Goal: Find contact information: Find contact information

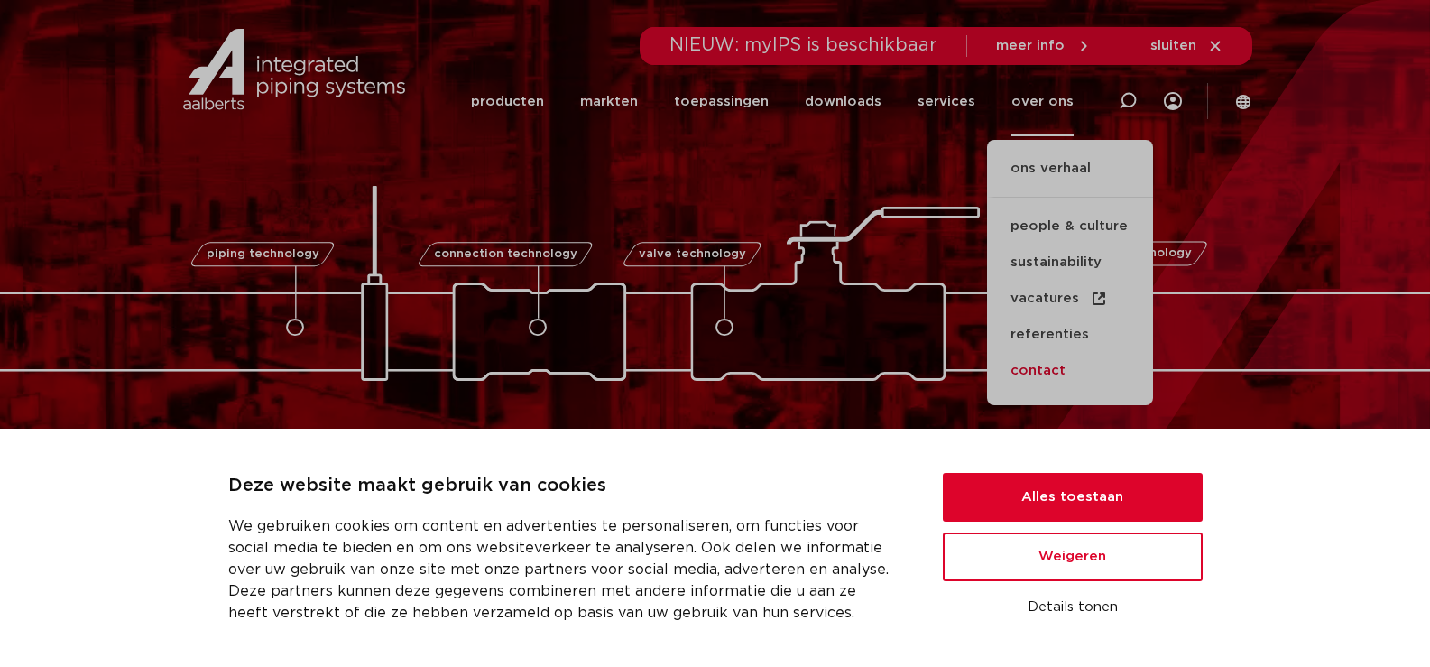
click at [1058, 366] on link "contact" at bounding box center [1070, 371] width 166 height 36
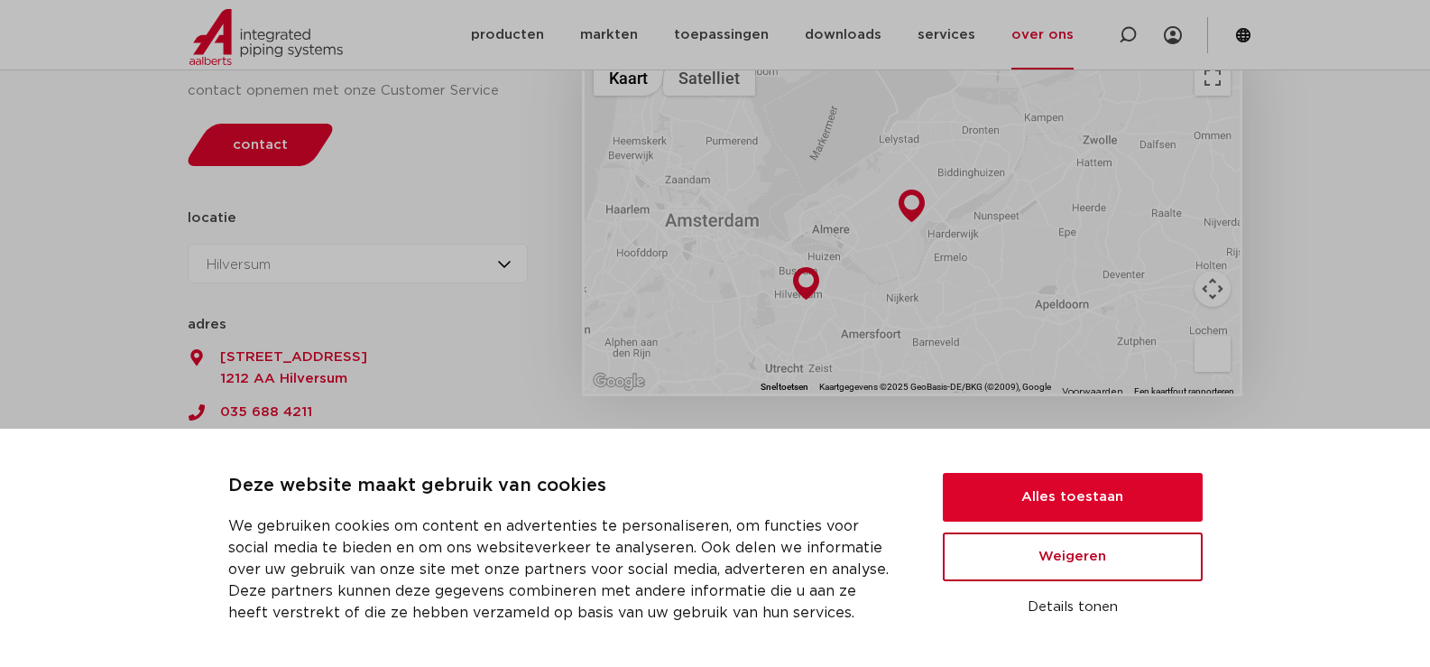
click at [1074, 562] on button "Weigeren" at bounding box center [1073, 556] width 260 height 49
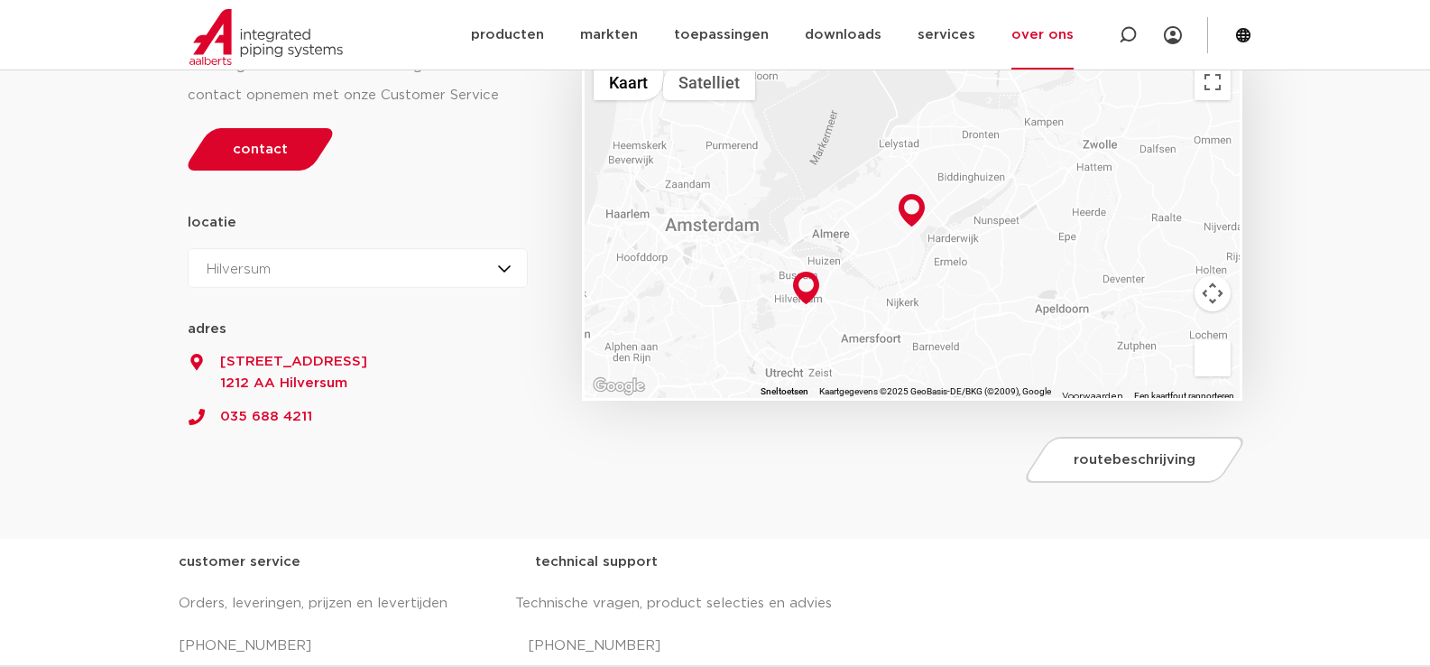
scroll to position [271, 0]
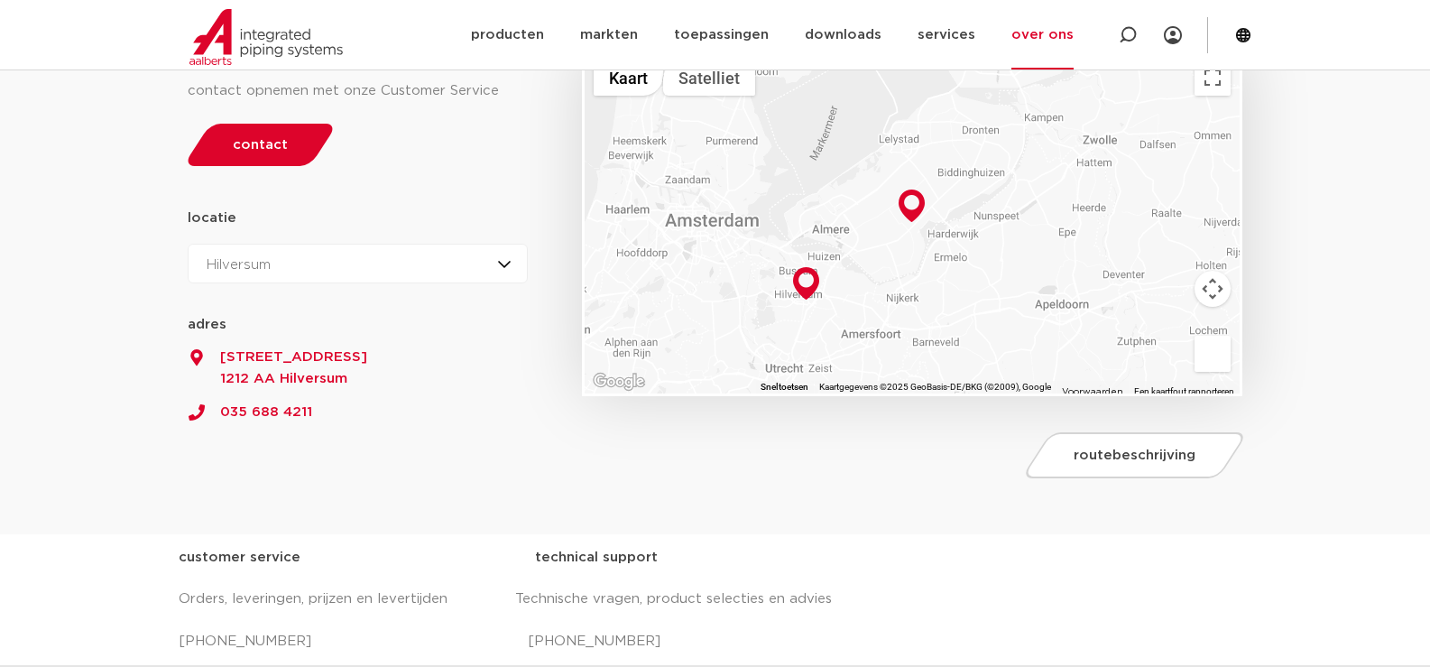
drag, startPoint x: 225, startPoint y: 338, endPoint x: 293, endPoint y: 356, distance: 70.9
click at [293, 356] on div "52.3636863 5.5111327 adres Productieweg 9 3899 AK [GEOGRAPHIC_DATA]" at bounding box center [358, 345] width 341 height 88
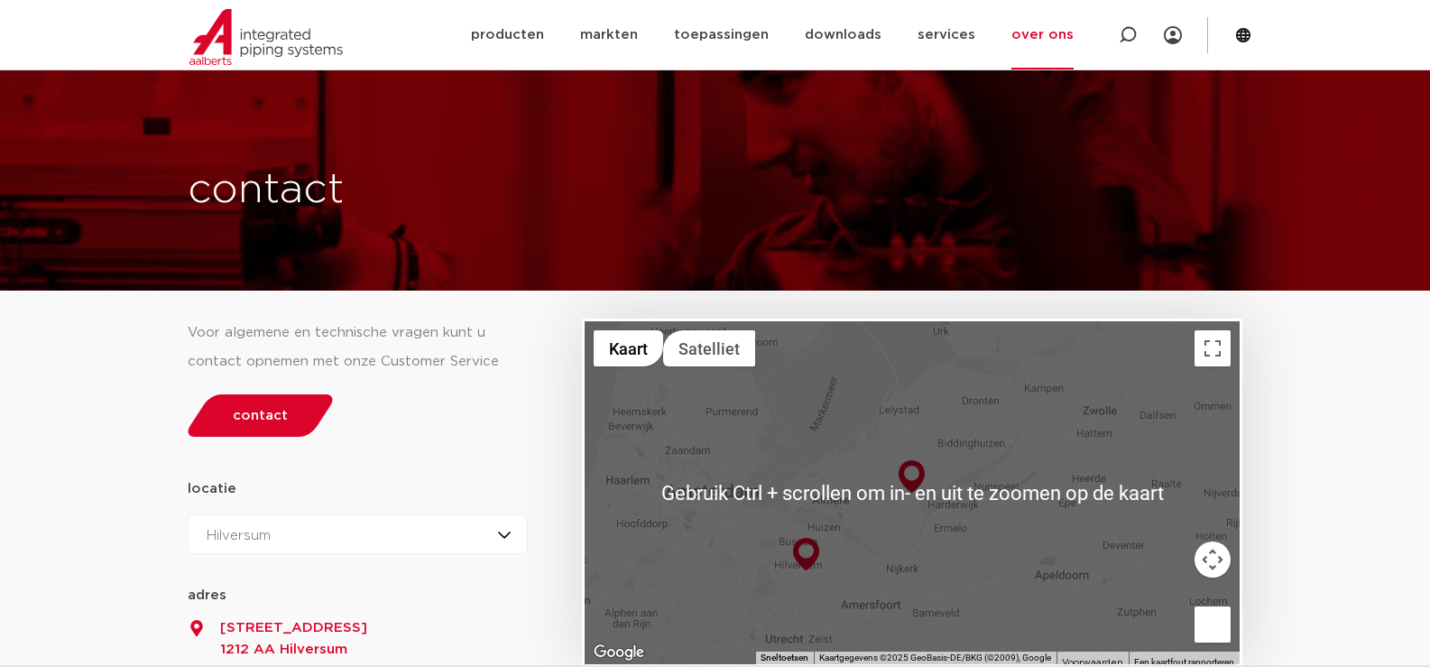
scroll to position [180, 0]
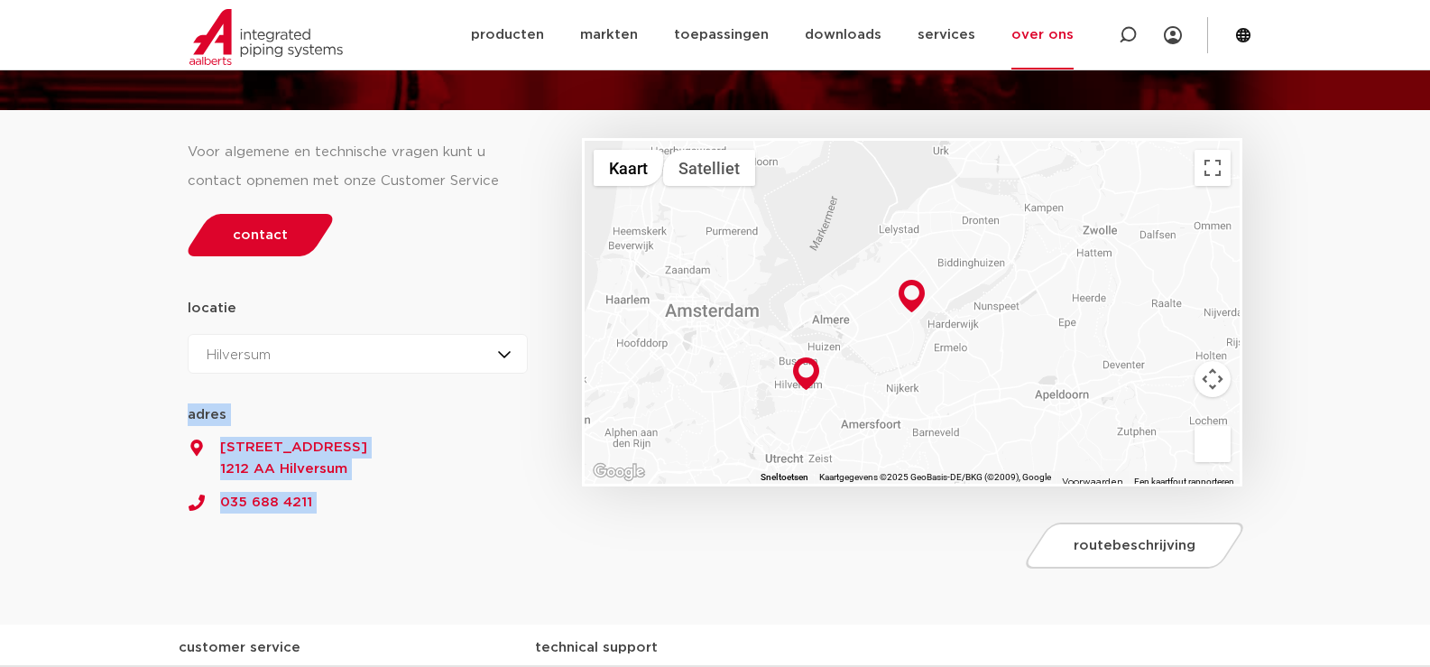
drag, startPoint x: 321, startPoint y: 525, endPoint x: 234, endPoint y: 506, distance: 89.5
click at [234, 506] on div "Voor algemene en technische vragen kunt u contact opnemen met onze Customer Ser…" at bounding box center [376, 336] width 395 height 486
copy div "adres [STREET_ADDRESS] 035 688 4211 52.3636863 5.5111327 adres Productieweg 9 […"
drag, startPoint x: 357, startPoint y: 486, endPoint x: 323, endPoint y: 489, distance: 34.4
click at [355, 486] on link "035 688 4211" at bounding box center [358, 496] width 341 height 33
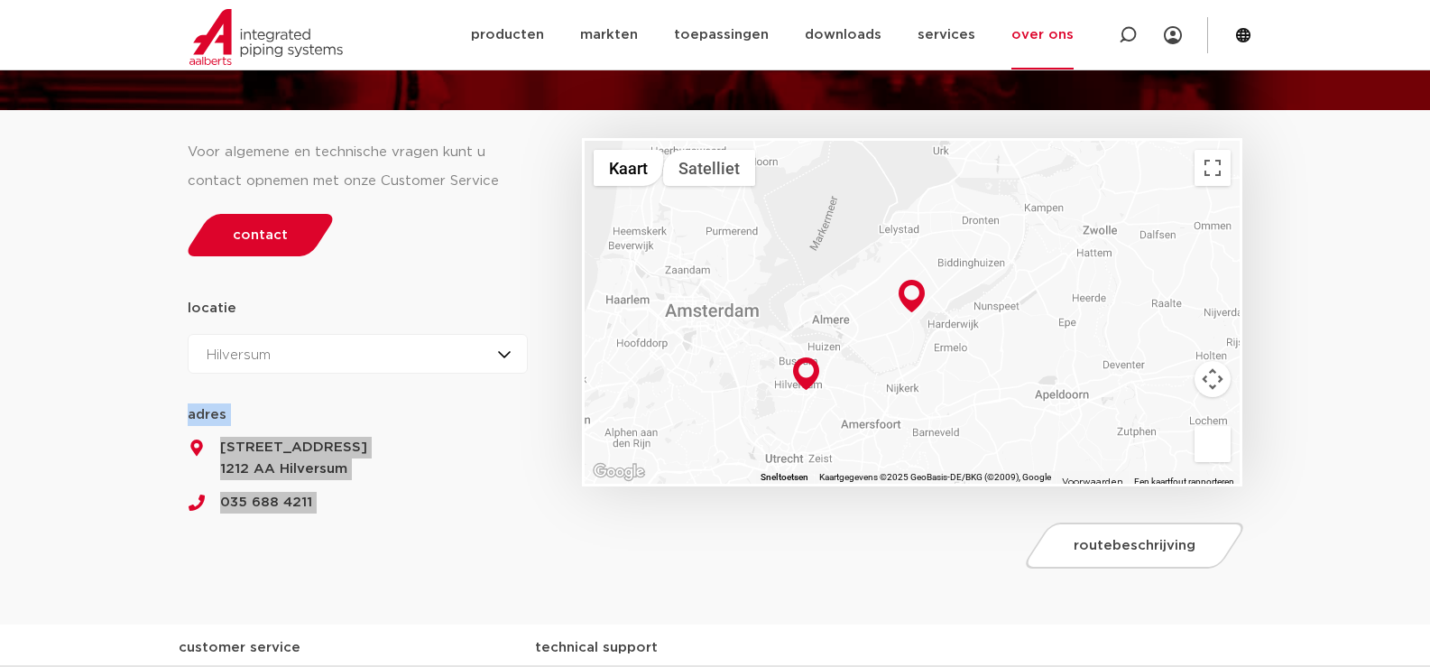
click at [442, 455] on span "Productieweg 9" at bounding box center [358, 448] width 341 height 22
